Goal: Task Accomplishment & Management: Manage account settings

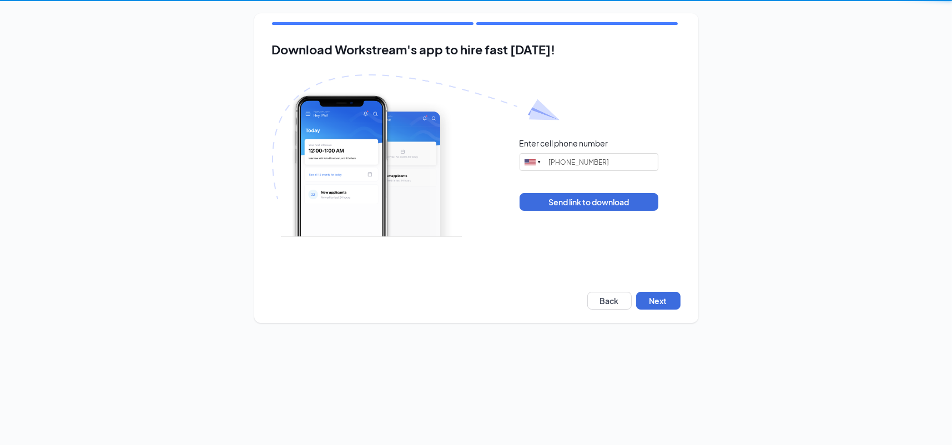
type input "(708) 942-1697"
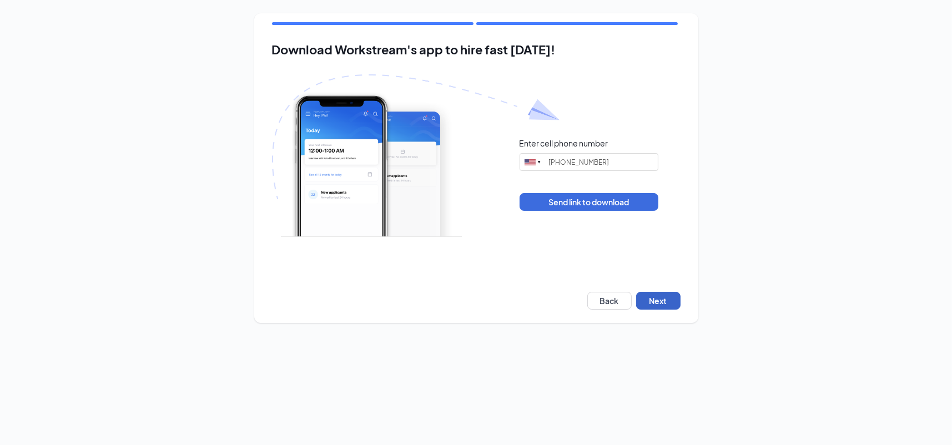
click at [666, 296] on button "Next" at bounding box center [658, 301] width 44 height 18
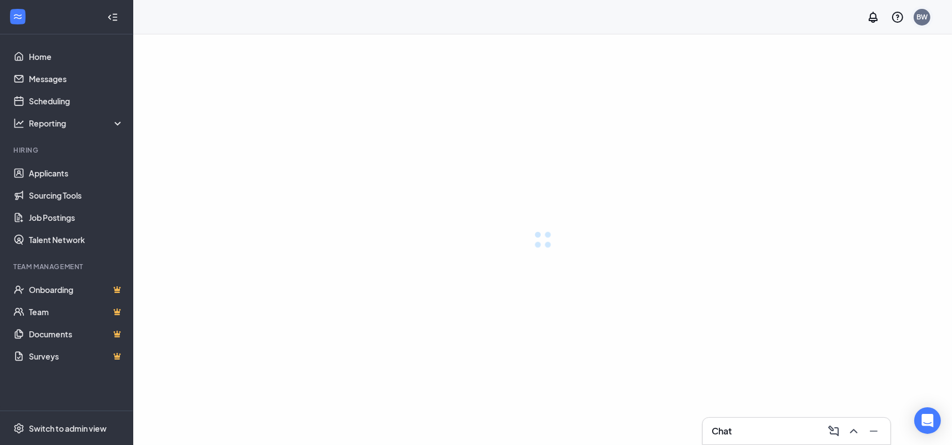
click at [923, 21] on div "BW" at bounding box center [921, 16] width 11 height 9
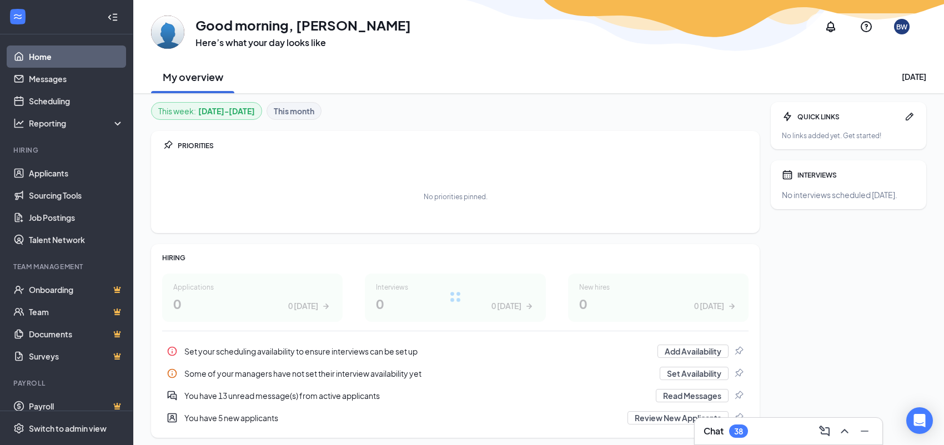
click at [897, 23] on div "BW" at bounding box center [901, 26] width 11 height 9
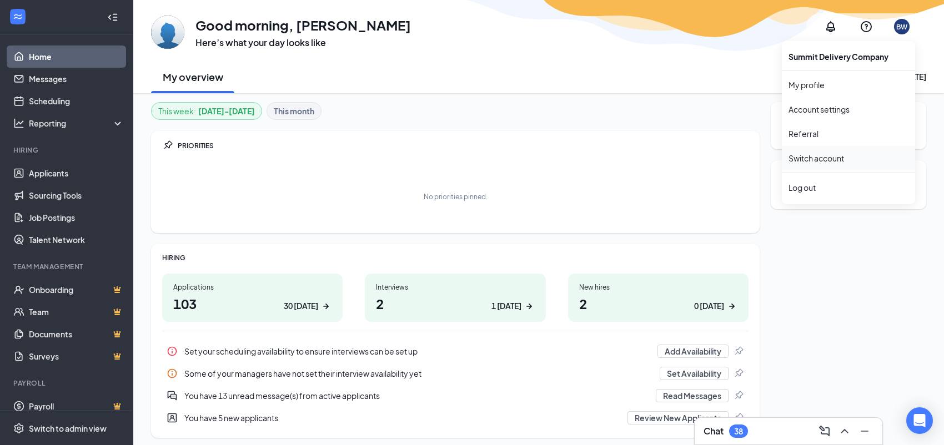
click at [821, 163] on link "Switch account" at bounding box center [816, 158] width 56 height 10
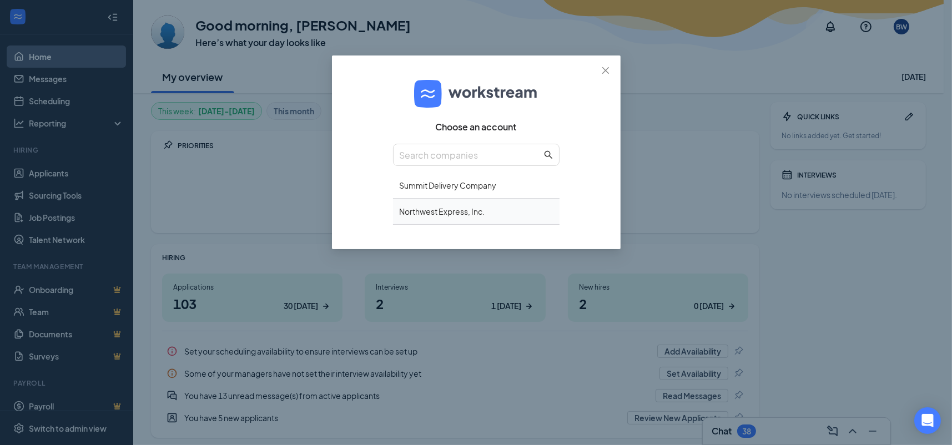
click at [487, 215] on div "Northwest Express, Inc." at bounding box center [476, 212] width 167 height 26
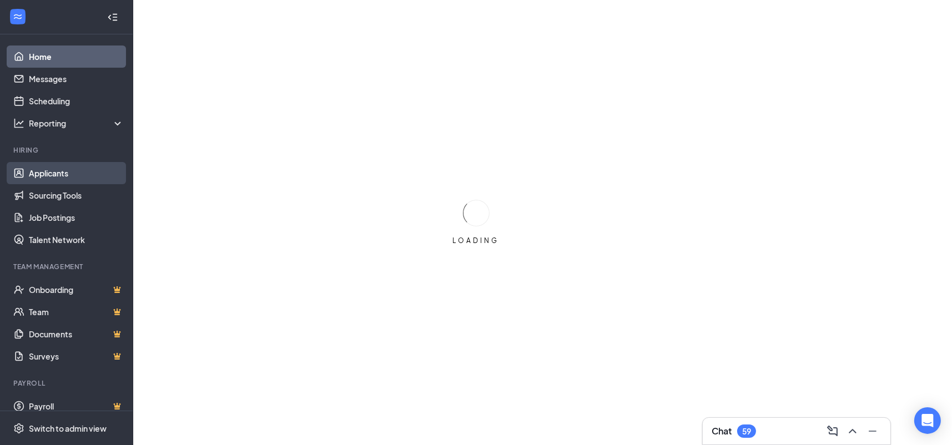
click at [47, 178] on link "Applicants" at bounding box center [76, 173] width 95 height 22
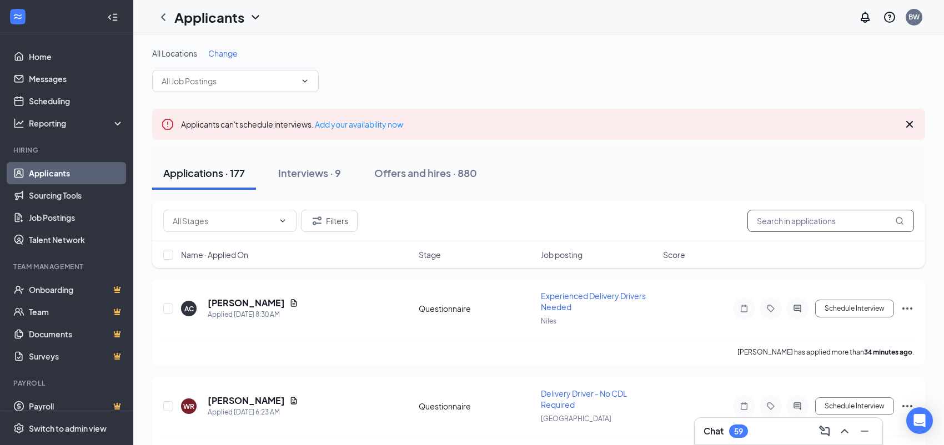
click at [768, 216] on input "text" at bounding box center [830, 221] width 167 height 22
type input "[PERSON_NAME]"
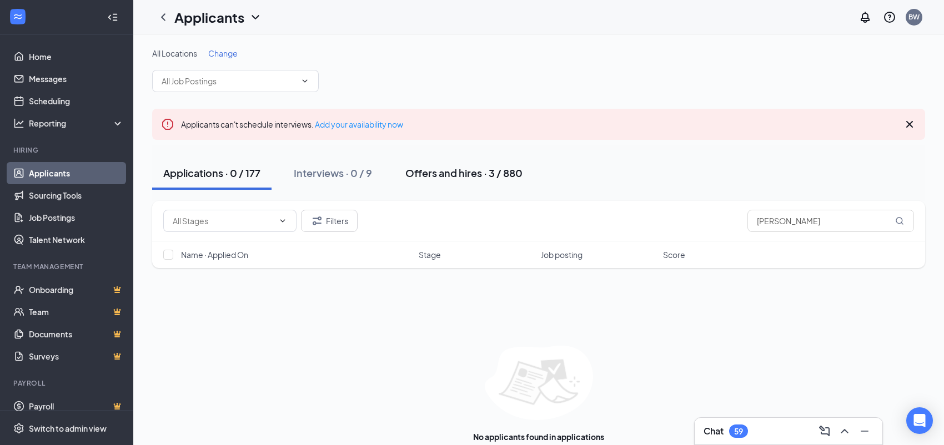
click at [490, 166] on div "Offers and hires · 3 / 880" at bounding box center [463, 173] width 117 height 14
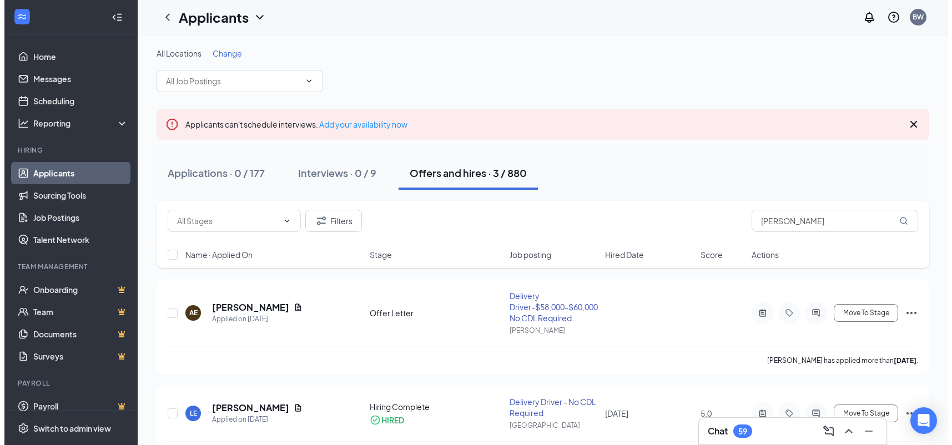
scroll to position [111, 0]
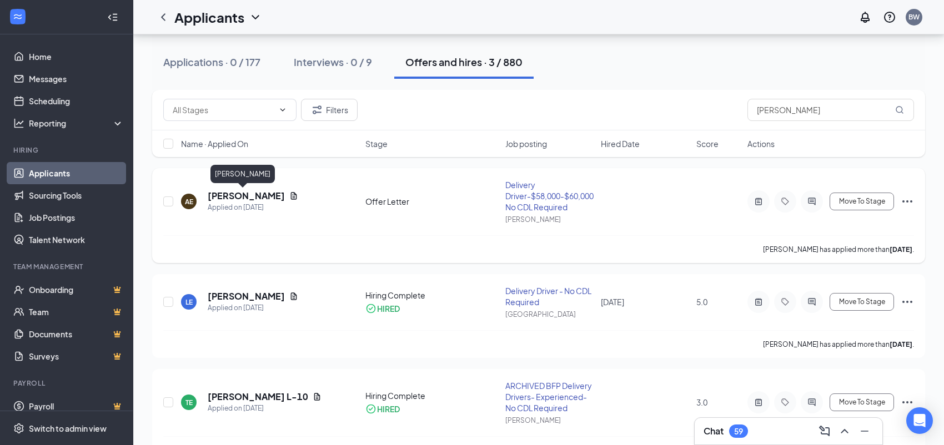
click at [226, 196] on h5 "[PERSON_NAME]" at bounding box center [246, 196] width 77 height 12
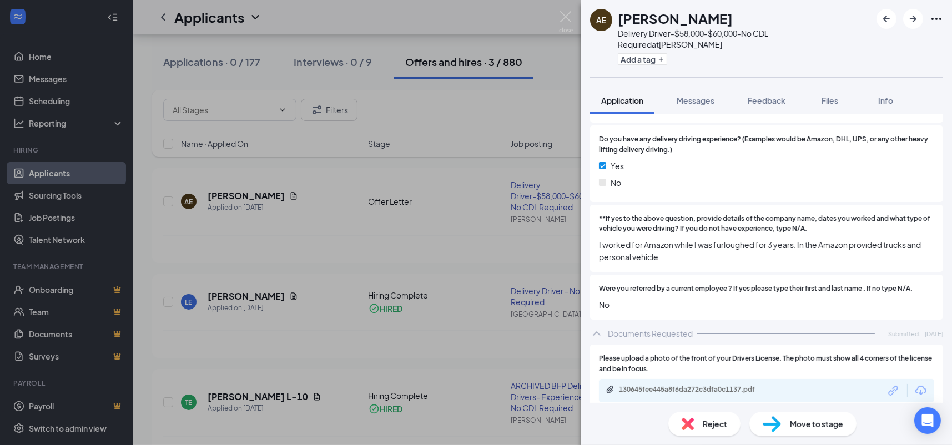
scroll to position [1166, 0]
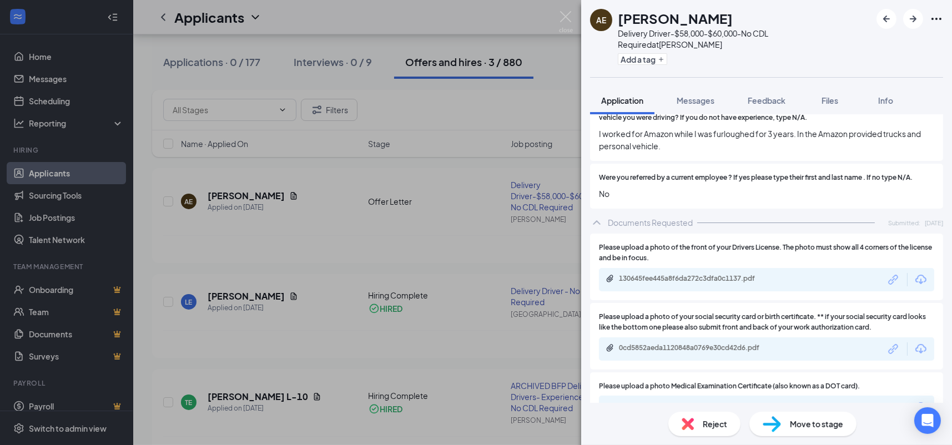
click at [749, 274] on div "130645fee445a8f6da272c3dfa0c1137.pdf" at bounding box center [696, 278] width 155 height 9
click at [745, 344] on div "0cd5852aeda1120848a0769e30cd42d6.pdf" at bounding box center [696, 348] width 155 height 9
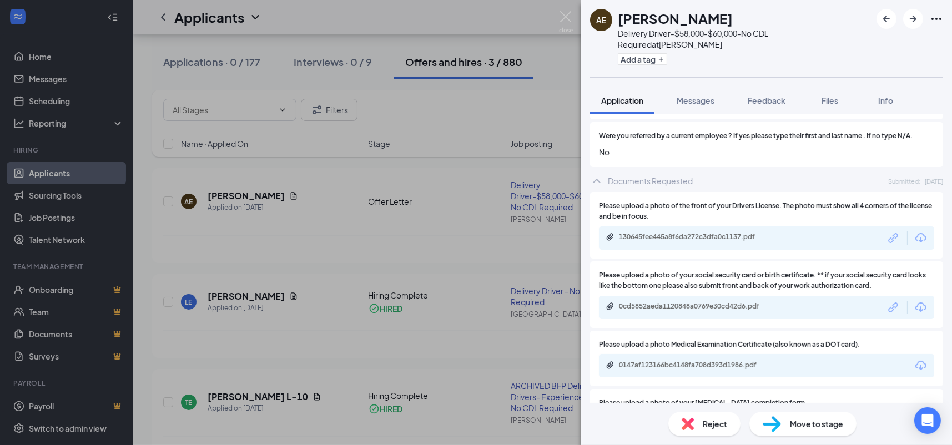
scroll to position [1263, 0]
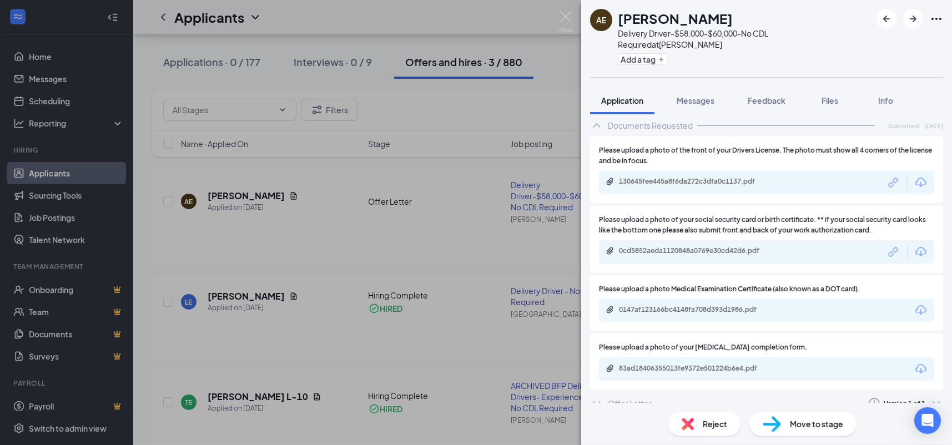
click at [755, 305] on div "0147af123166bc4148fa708d393d1986.pdf" at bounding box center [696, 309] width 155 height 9
click at [598, 397] on icon "ChevronDown" at bounding box center [596, 403] width 13 height 13
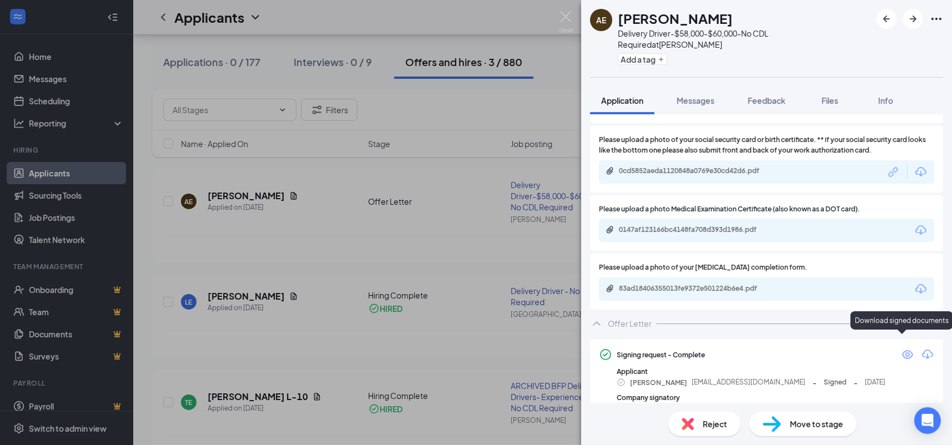
click at [922, 350] on icon "Download" at bounding box center [927, 354] width 11 height 9
click at [825, 427] on span "Move to stage" at bounding box center [816, 424] width 53 height 12
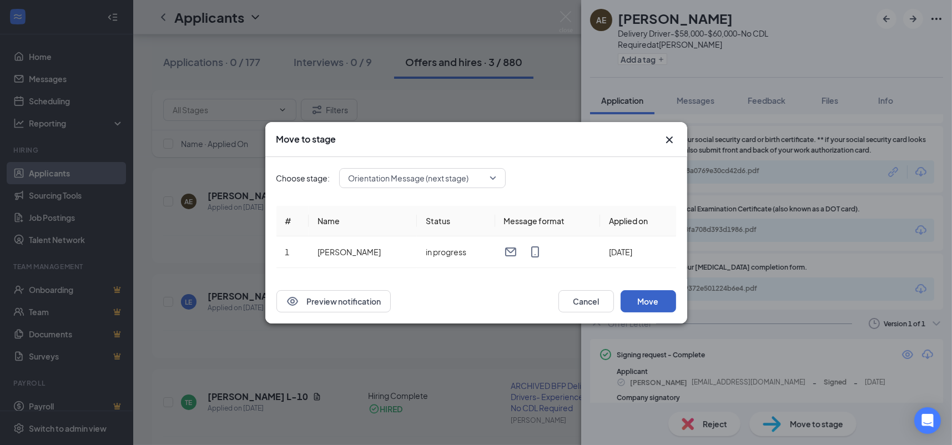
click at [636, 298] on button "Move" at bounding box center [649, 301] width 56 height 22
